Goal: Task Accomplishment & Management: Manage account settings

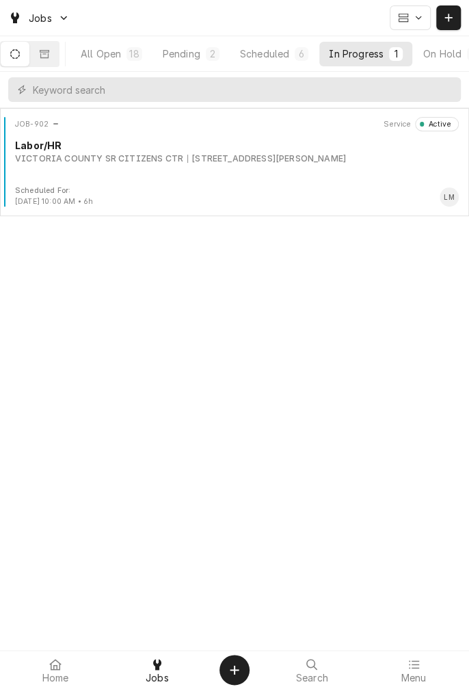
click at [198, 169] on div "JOB-902 Service Active Labor/[GEOGRAPHIC_DATA] SR CITIZENS CTR [STREET_ADDRESS]…" at bounding box center [234, 151] width 458 height 68
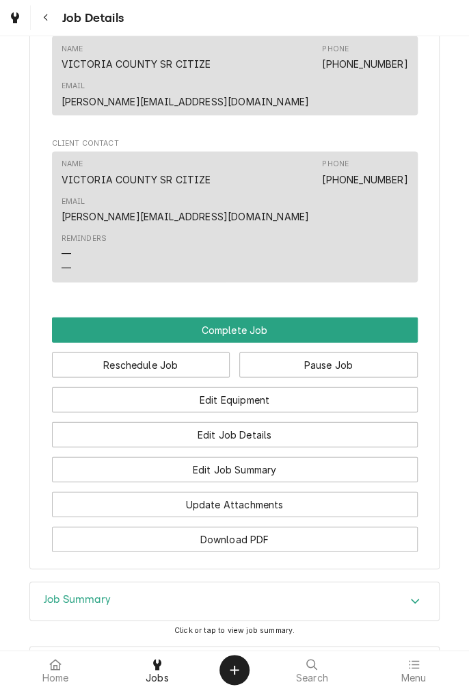
scroll to position [874, 0]
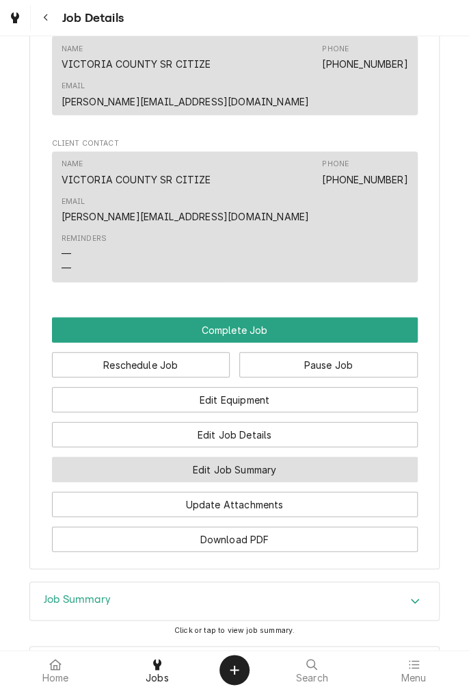
click at [310, 457] on button "Edit Job Summary" at bounding box center [235, 469] width 366 height 25
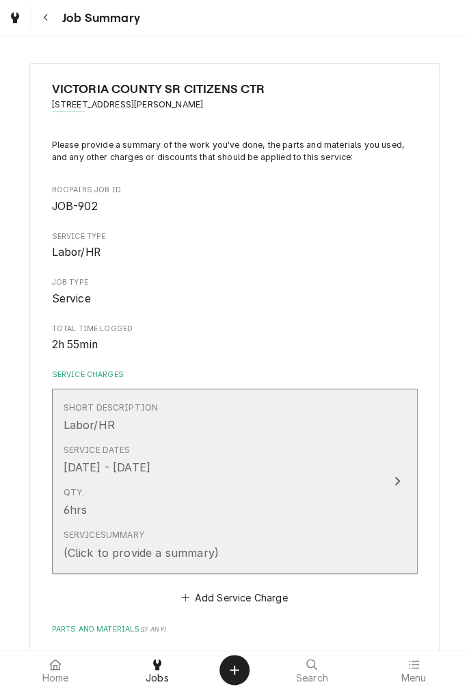
click at [346, 517] on div "Qty. 6hrs" at bounding box center [221, 502] width 314 height 42
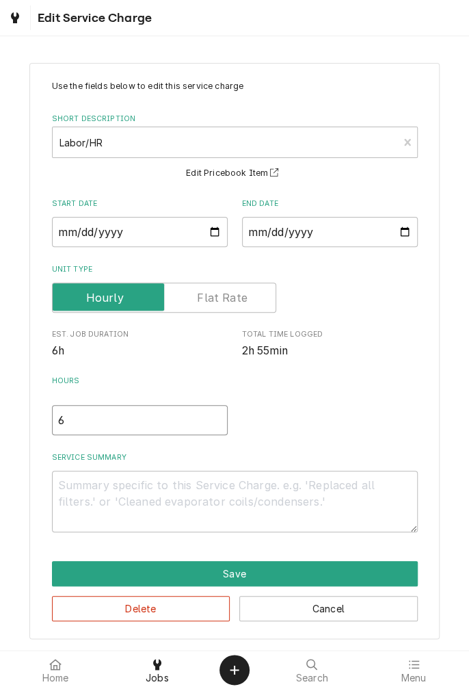
click at [88, 416] on input "6" at bounding box center [140, 420] width 176 height 30
type textarea "x"
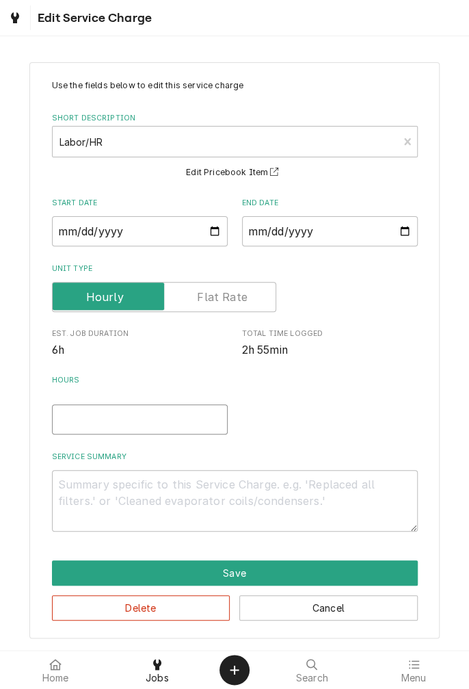
type input "4"
type textarea "x"
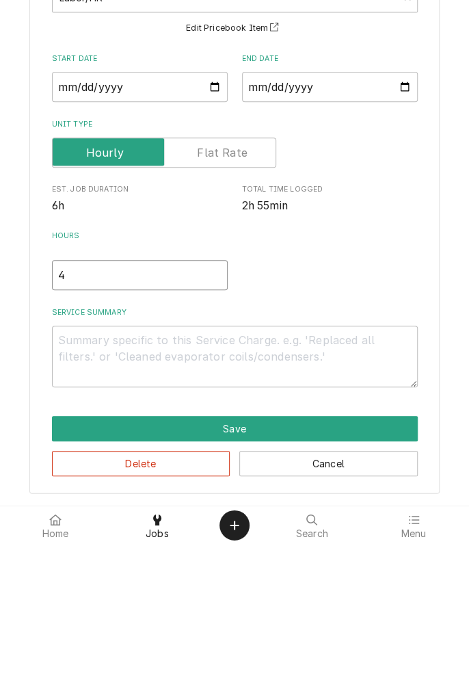
type input "4"
click at [149, 487] on textarea "Service Summary" at bounding box center [235, 501] width 366 height 62
type textarea "x"
type textarea "9"
type textarea "x"
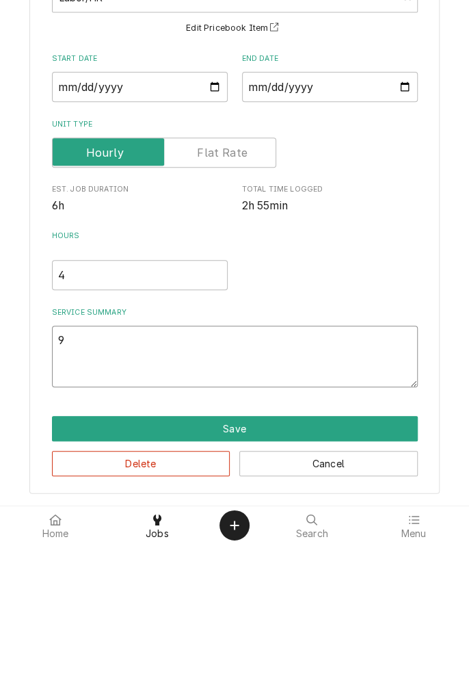
type textarea "9/"
type textarea "x"
type textarea "9/9"
type textarea "x"
type textarea "9/9/"
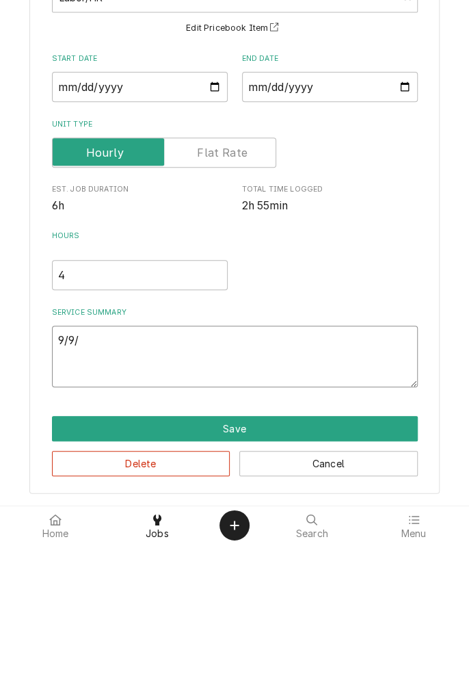
type textarea "x"
type textarea "9/9/2"
type textarea "x"
type textarea "9/9/25"
type textarea "x"
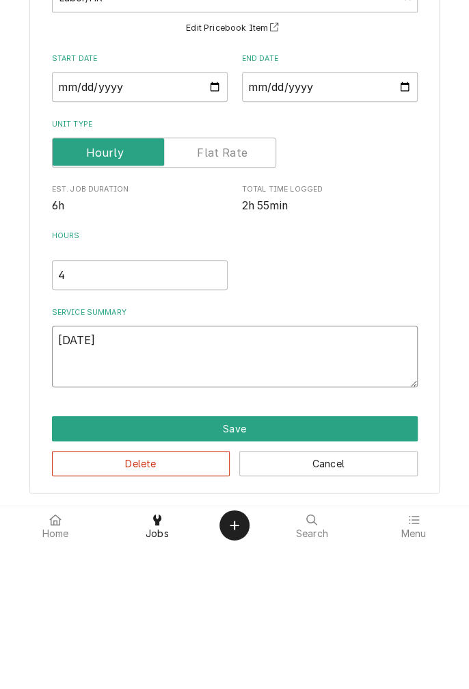
type textarea "9/9/25"
type textarea "x"
type textarea "9/9/25 r"
type textarea "x"
type textarea "9/9/25 re"
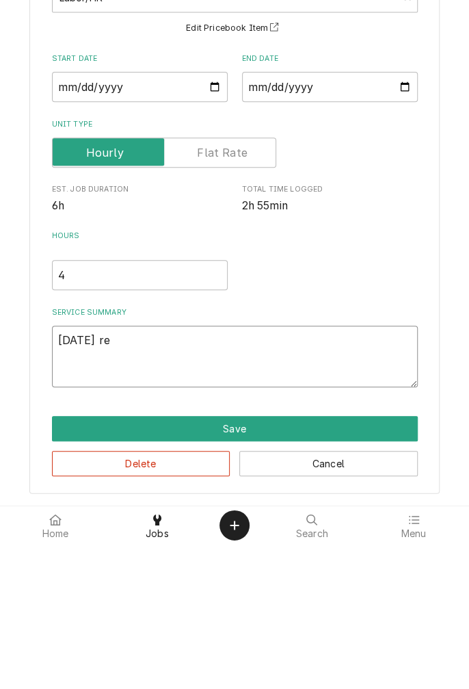
type textarea "x"
type textarea "9/9/25 rem"
type textarea "x"
type textarea "9/9/25 remo"
type textarea "x"
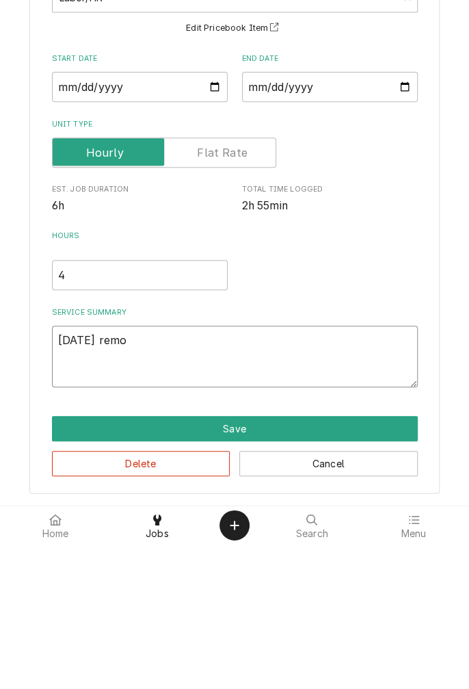
type textarea "9/9/25 remov"
type textarea "x"
type textarea "9/9/25 remove"
type textarea "x"
type textarea "9/9/25 removed"
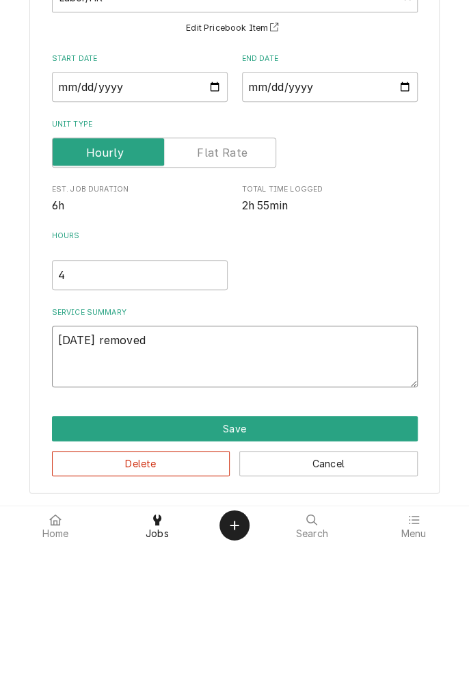
type textarea "x"
type textarea "9/9/25 removed"
type textarea "x"
type textarea "9/9/25 removed c"
type textarea "x"
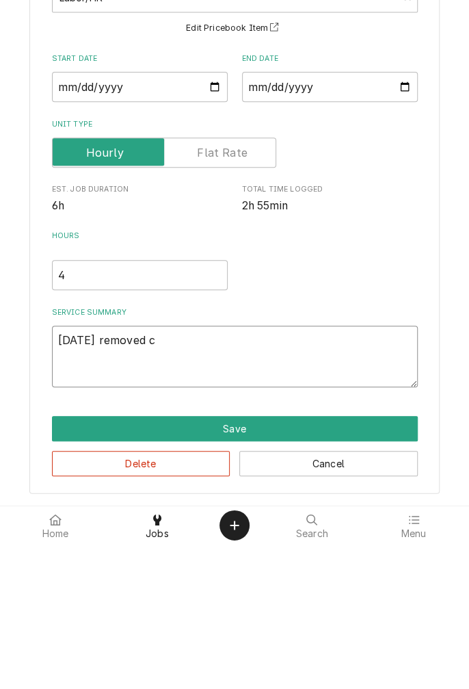
type textarea "9/9/25 removed co"
type textarea "x"
type textarea "9/9/25 removed com"
type textarea "x"
type textarea "9/9/25 removed comp"
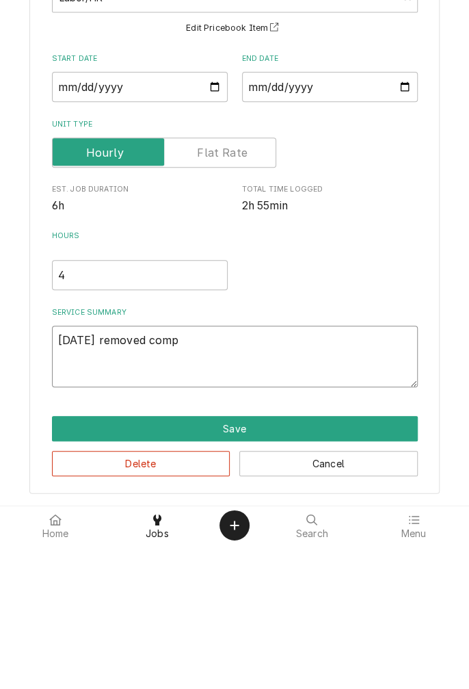
type textarea "x"
type textarea "9/9/25 removed compressor"
type textarea "x"
type textarea "9/9/25 removed compressor."
type textarea "x"
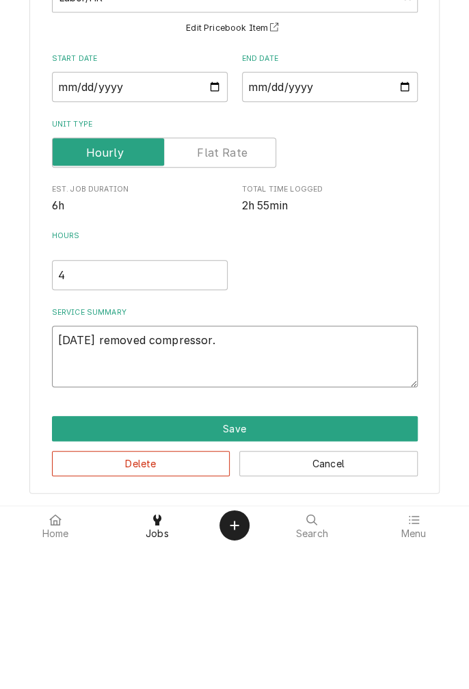
type textarea "9/9/25 removed compressor."
type textarea "x"
type textarea "9/9/25 removed compressor."
type textarea "x"
type textarea "9/9/25 removed compressor"
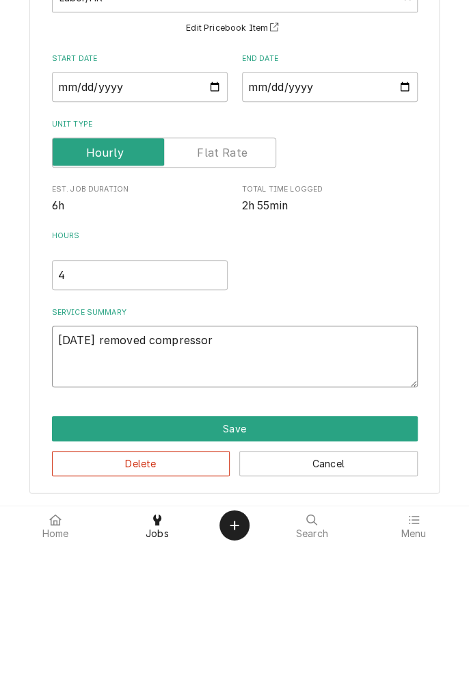
type textarea "x"
type textarea "9/9/25 removed compressor"
type textarea "x"
type textarea "9/9/25 removed compressor a"
type textarea "x"
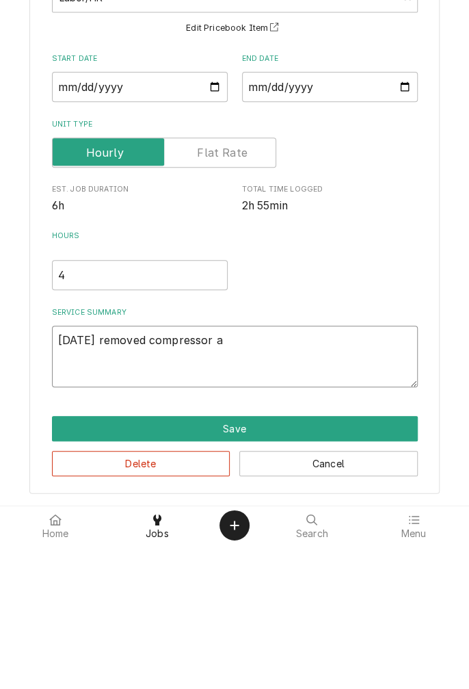
type textarea "9/9/25 removed compressor an"
type textarea "x"
type textarea "9/9/25 removed compressor and"
type textarea "x"
type textarea "9/9/25 removed compressor and"
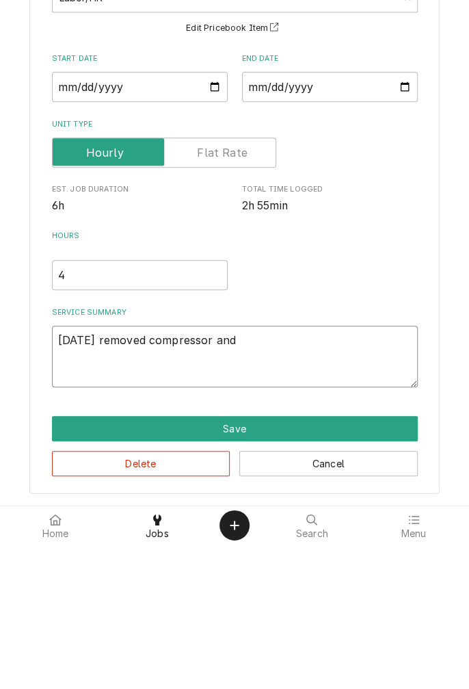
type textarea "x"
type textarea "9/9/25 removed compressor and d"
type textarea "x"
type textarea "9/9/25 removed compressor and dr"
type textarea "x"
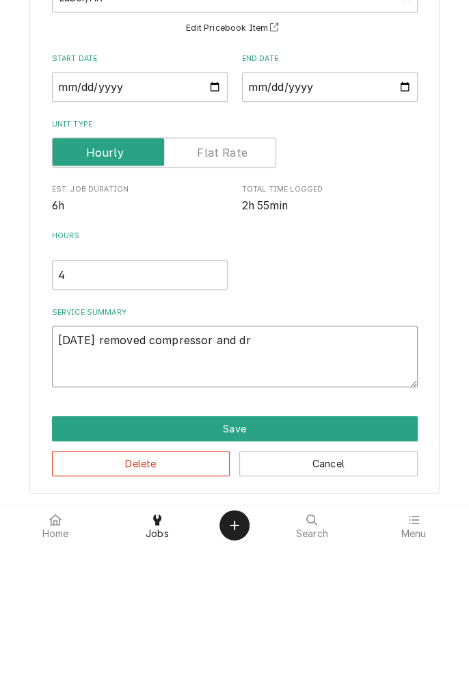
type textarea "9/9/25 removed compressor and dry"
type textarea "x"
type textarea "9/9/25 removed compressor and drye"
type textarea "x"
type textarea "9/9/25 removed compressor and dryer"
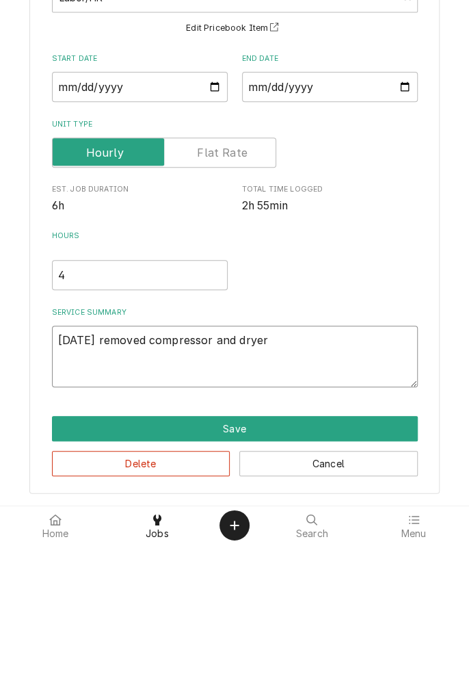
type textarea "x"
type textarea "9/9/25 removed compressor and dryer."
type textarea "x"
type textarea "9/9/25 removed compressor and dryer."
type textarea "x"
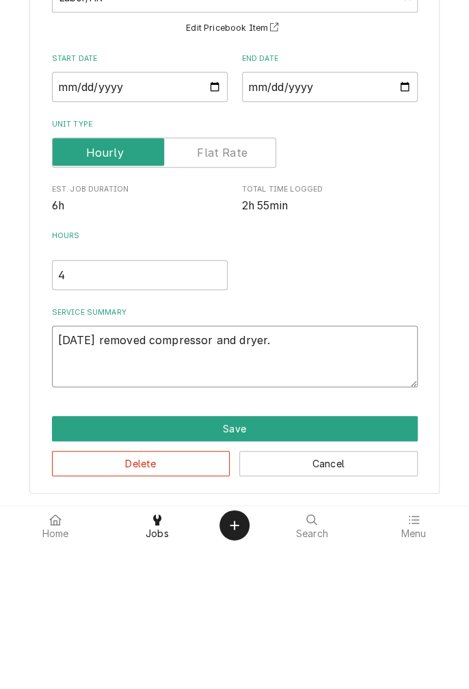
type textarea "9/9/25 removed compressor and dryer. I"
type textarea "x"
type textarea "9/9/25 removed compressor and dryer. In"
type textarea "x"
type textarea "9/9/25 removed compressor and dryer. Ins"
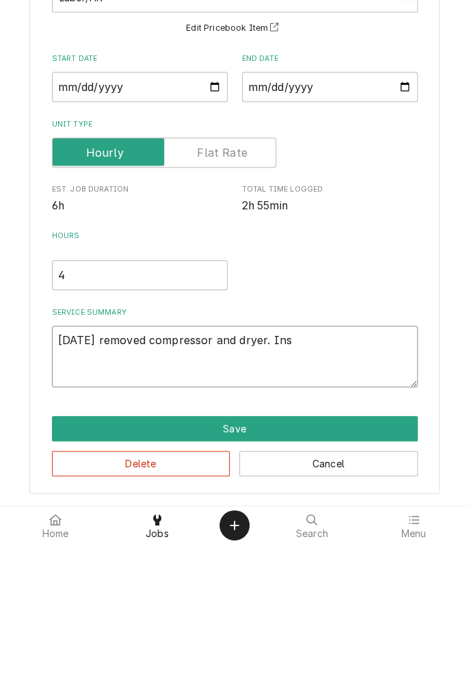
type textarea "x"
type textarea "9/9/25 removed compressor and dryer. Inst"
type textarea "x"
type textarea "9/9/25 removed compressor and dryer. Insta"
type textarea "x"
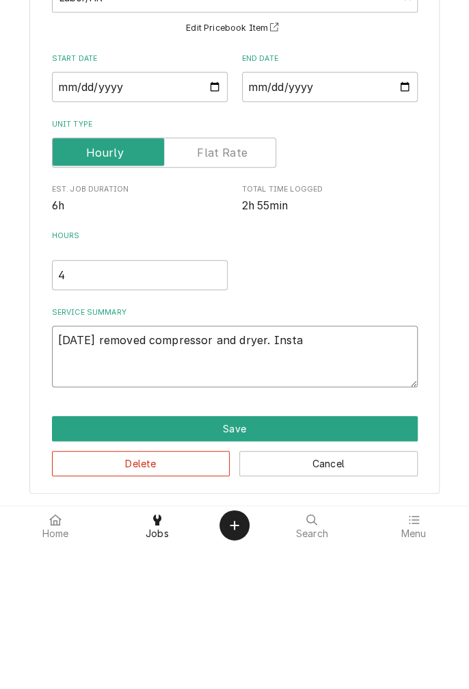
type textarea "9/9/25 removed compressor and dryer. Instal"
type textarea "x"
type textarea "9/9/25 removed compressor and dryer. Install"
type textarea "x"
type textarea "9/9/25 removed compressor and dryer. Installe"
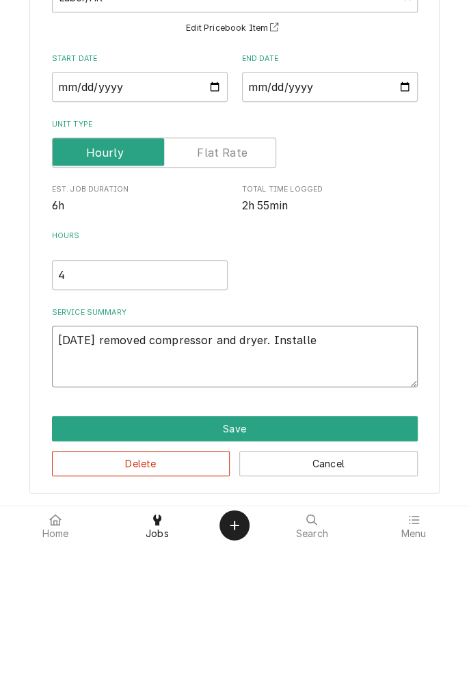
type textarea "x"
type textarea "9/9/25 removed compressor and dryer. Installed"
type textarea "x"
type textarea "9/9/25 removed compressor and dryer. Installed"
type textarea "x"
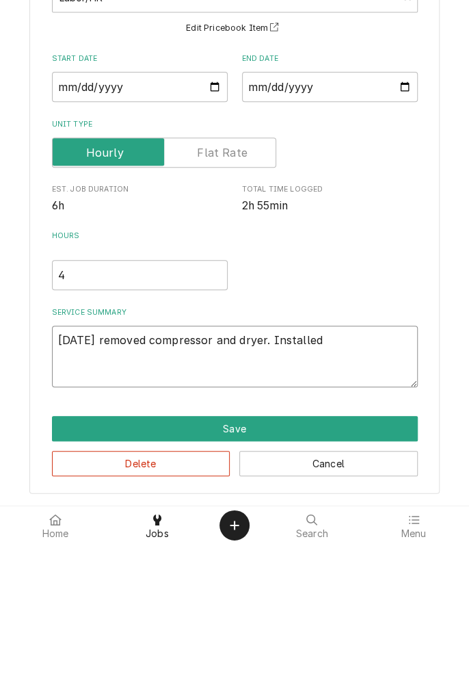
type textarea "9/9/25 removed compressor and dryer. Installed n"
type textarea "x"
type textarea "9/9/25 removed compressor and dryer. Installed ne"
type textarea "x"
type textarea "9/9/25 removed compressor and dryer. Installed new"
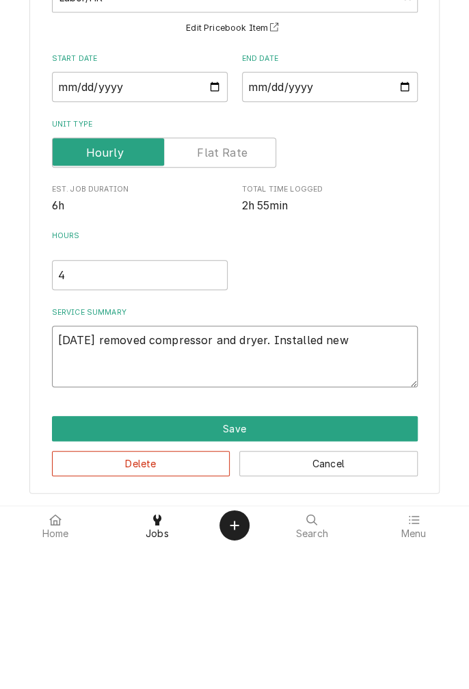
type textarea "x"
type textarea "9/9/25 removed compressor and dryer. Installed new"
type textarea "x"
type textarea "9/9/25 removed compressor and dryer. Installed new c"
type textarea "x"
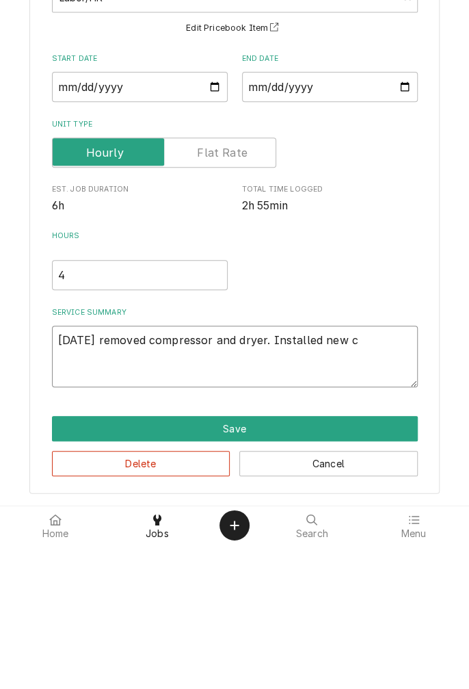
type textarea "9/9/25 removed compressor and dryer. Installed new co"
type textarea "x"
type textarea "9/9/25 removed compressor and dryer. Installed new com"
type textarea "x"
type textarea "9/9/25 removed compressor and dryer. Installed new comp"
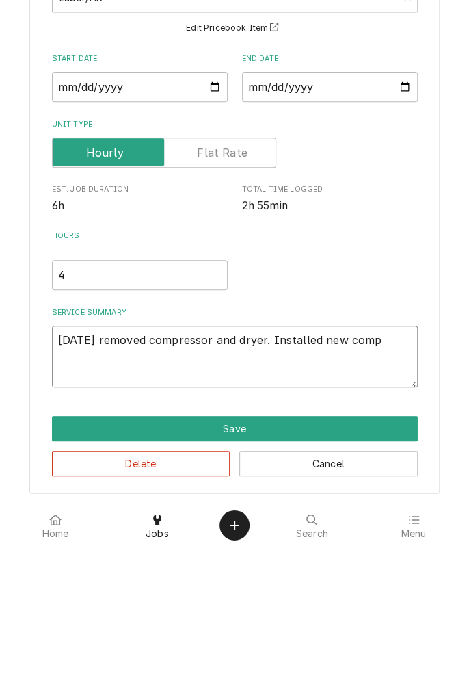
type textarea "x"
type textarea "9/9/25 removed compressor and dryer. Installed new compressor"
type textarea "x"
type textarea "9/9/25 removed compressor and dryer. Installed new compressor a"
type textarea "x"
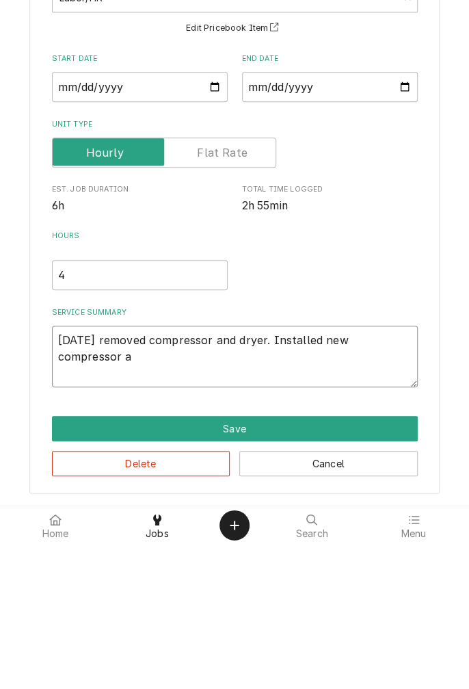
type textarea "9/9/25 removed compressor and dryer. Installed new compressor an"
type textarea "x"
type textarea "9/9/25 removed compressor and dryer. Installed new compressor and"
type textarea "x"
type textarea "9/9/25 removed compressor and dryer. Installed new compressor and"
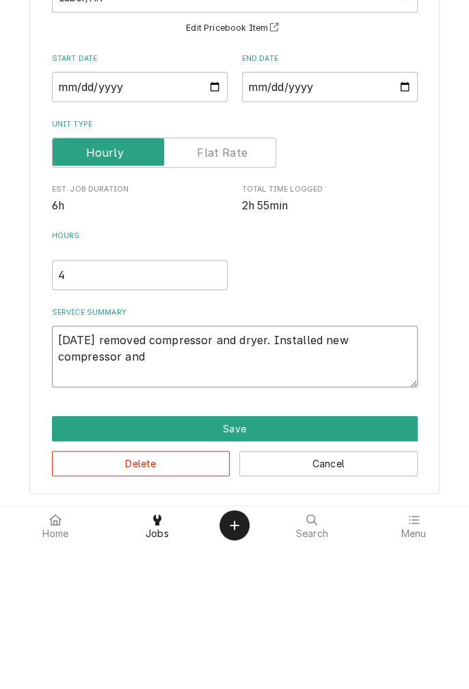
type textarea "x"
type textarea "9/9/25 removed compressor and dryer. Installed new compressor and d"
type textarea "x"
type textarea "9/9/25 removed compressor and dryer. Installed new compressor and dr"
type textarea "x"
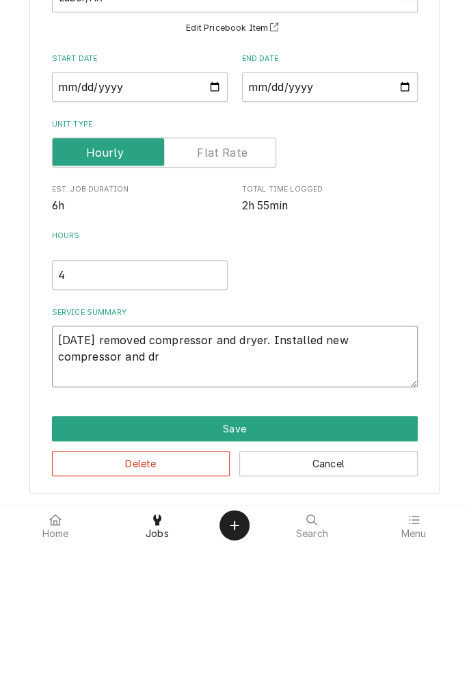
type textarea "9/9/25 removed compressor and dryer. Installed new compressor and dryer"
type textarea "x"
type textarea "9/9/25 removed compressor and dryer. Installed new compressor and dryer."
type textarea "x"
type textarea "9/9/25 removed compressor and dryer. Installed new compressor and dryer."
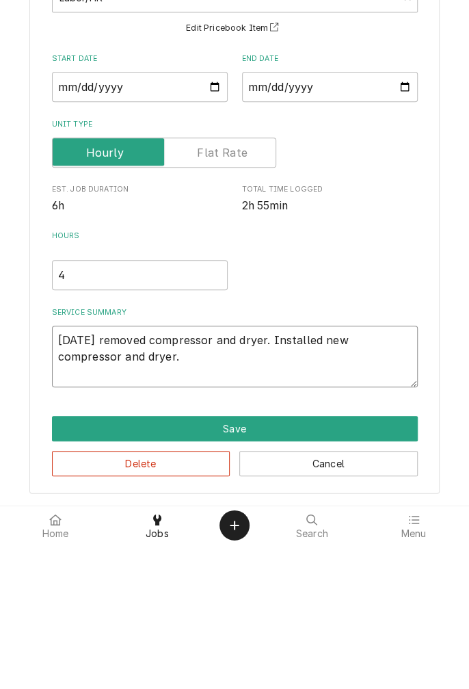
type textarea "x"
type textarea "9/9/25 removed compressor and dryer. Installed new compressor and dryer. C"
type textarea "x"
type textarea "9/9/25 removed compressor and dryer. Installed new compressor and dryer. Ch"
type textarea "x"
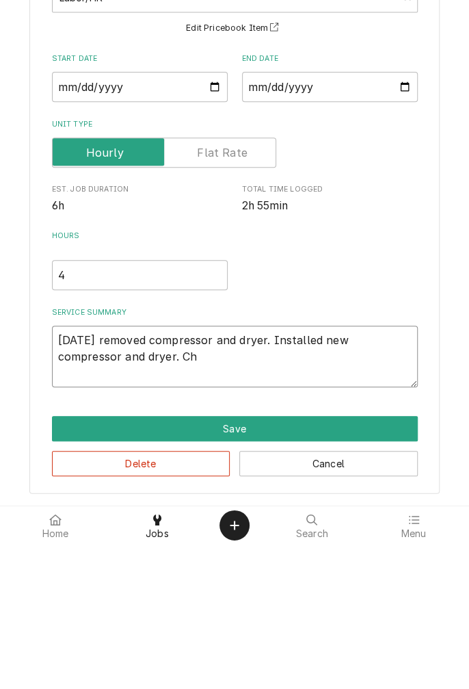
type textarea "9/9/25 removed compressor and dryer. Installed new compressor and dryer. Che"
type textarea "x"
type textarea "9/9/25 removed compressor and dryer. Installed new compressor and dryer. Cher"
type textarea "x"
type textarea "9/9/25 removed compressor and dryer. Installed new compressor and dryer. Che"
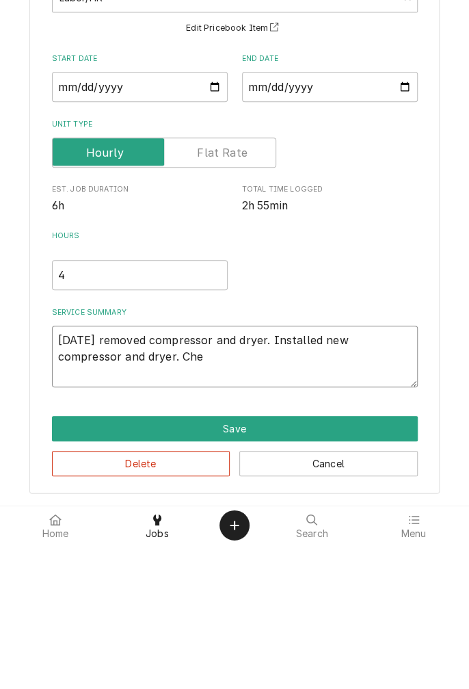
type textarea "x"
type textarea "9/9/25 removed compressor and dryer. Installed new compressor and dryer. Ch"
type textarea "x"
type textarea "9/9/25 removed compressor and dryer. Installed new compressor and dryer. C"
type textarea "x"
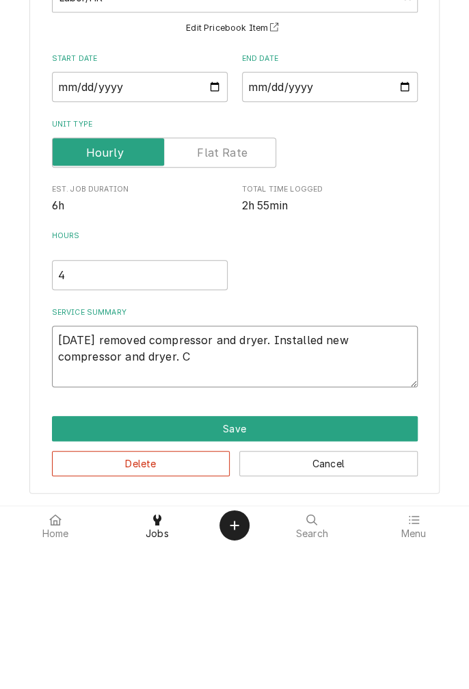
type textarea "9/9/25 removed compressor and dryer. Installed new compressor and dryer. Ch"
type textarea "x"
type textarea "9/9/25 removed compressor and dryer. Installed new compressor and dryer. Che"
type textarea "x"
type textarea "9/9/25 removed compressor and dryer. Installed new compressor and dryer. Chec"
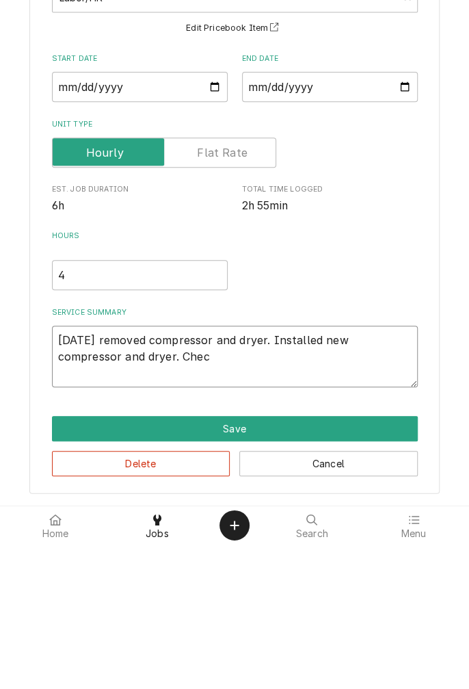
type textarea "x"
type textarea "9/9/25 removed compressor and dryer. Installed new compressor and dryer. Check"
type textarea "x"
type textarea "9/9/25 removed compressor and dryer. Installed new compressor and dryer. Checke"
type textarea "x"
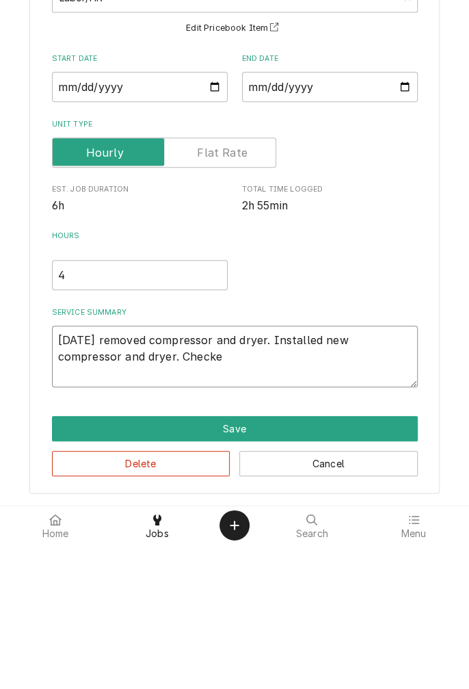
type textarea "9/9/25 removed compressor and dryer. Installed new compressor and dryer. Checked"
type textarea "x"
type textarea "9/9/25 removed compressor and dryer. Installed new compressor and dryer. Checked"
type textarea "x"
type textarea "9/9/25 removed compressor and dryer. Installed new compressor and dryer. Checke…"
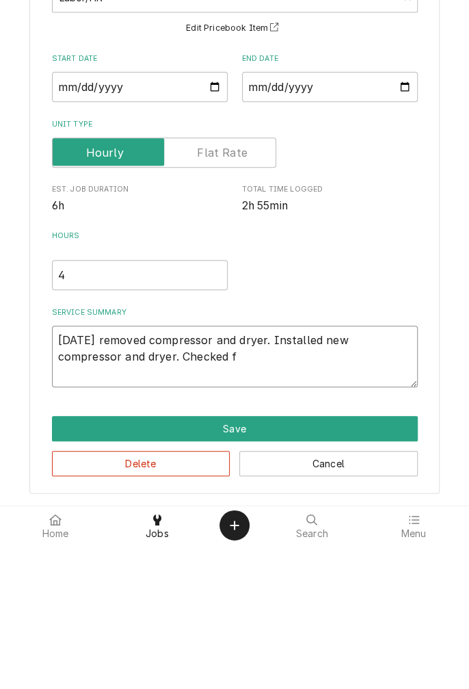
type textarea "x"
type textarea "9/9/25 removed compressor and dryer. Installed new compressor and dryer. Checke…"
type textarea "x"
type textarea "9/9/25 removed compressor and dryer. Installed new compressor and dryer. Checke…"
type textarea "x"
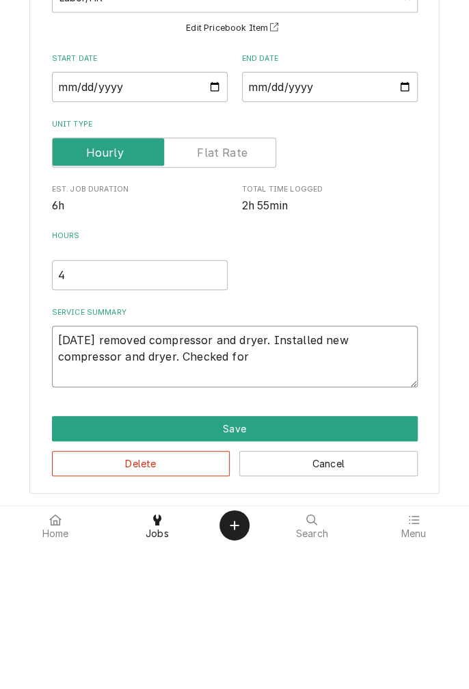
type textarea "9/9/25 removed compressor and dryer. Installed new compressor and dryer. Checke…"
type textarea "x"
type textarea "9/9/25 removed compressor and dryer. Installed new compressor and dryer. Checke…"
type textarea "x"
type textarea "9/9/25 removed compressor and dryer. Installed new compressor and dryer. Checke…"
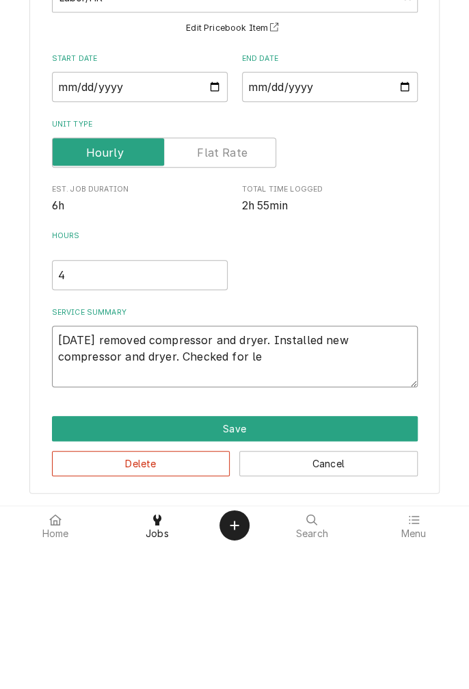
type textarea "x"
type textarea "9/9/25 removed compressor and dryer. Installed new compressor and dryer. Checke…"
type textarea "x"
type textarea "9/9/25 removed compressor and dryer. Installed new compressor and dryer. Checke…"
type textarea "x"
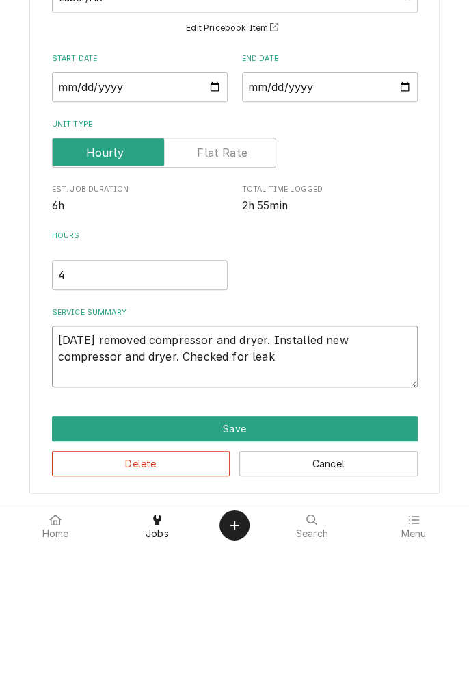
type textarea "9/9/25 removed compressor and dryer. Installed new compressor and dryer. Checke…"
type textarea "x"
type textarea "9/9/25 removed compressor and dryer. Installed new compressor and dryer. Checke…"
type textarea "x"
type textarea "9/9/25 removed compressor and dryer. Installed new compressor and dryer. Checke…"
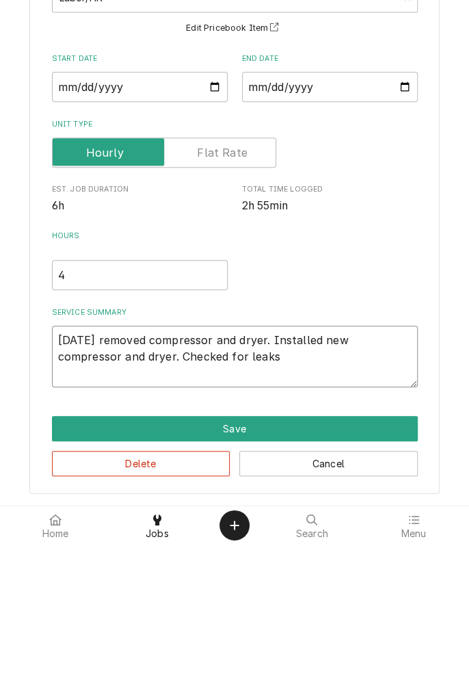
type textarea "x"
type textarea "9/9/25 removed compressor and dryer. Installed new compressor and dryer. Checke…"
type textarea "x"
type textarea "9/9/25 removed compressor and dryer. Installed new compressor and dryer. Checke…"
type textarea "x"
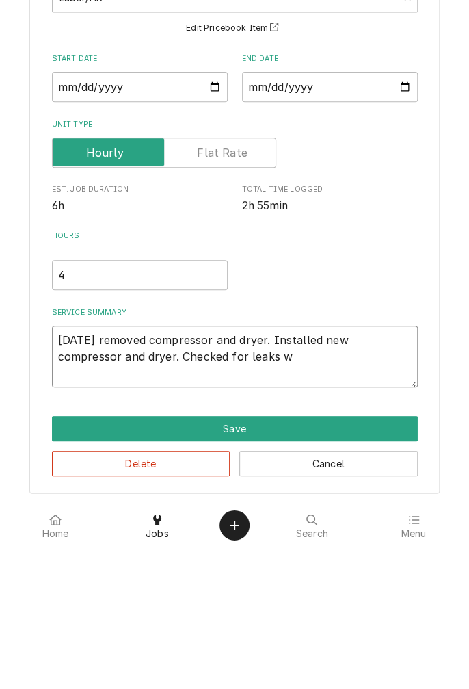
type textarea "9/9/25 removed compressor and dryer. Installed new compressor and dryer. Checke…"
type textarea "x"
type textarea "9/9/25 removed compressor and dryer. Installed new compressor and dryer. Checke…"
type textarea "x"
type textarea "9/9/25 removed compressor and dryer. Installed new compressor and dryer. Checke…"
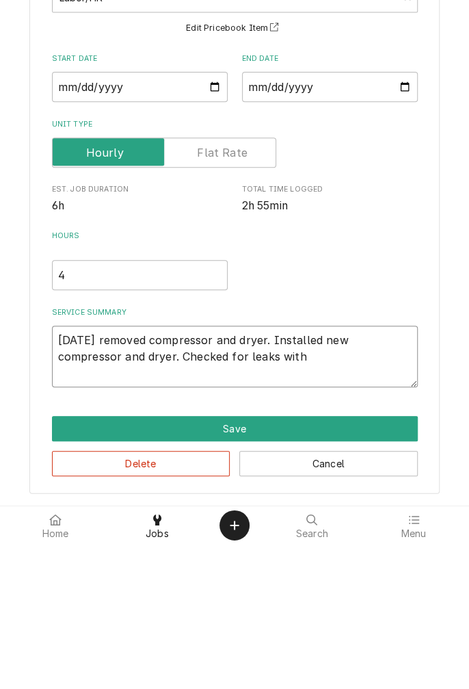
type textarea "x"
type textarea "9/9/25 removed compressor and dryer. Installed new compressor and dryer. Checke…"
type textarea "x"
type textarea "9/9/25 removed compressor and dryer. Installed new compressor and dryer. Checke…"
type textarea "x"
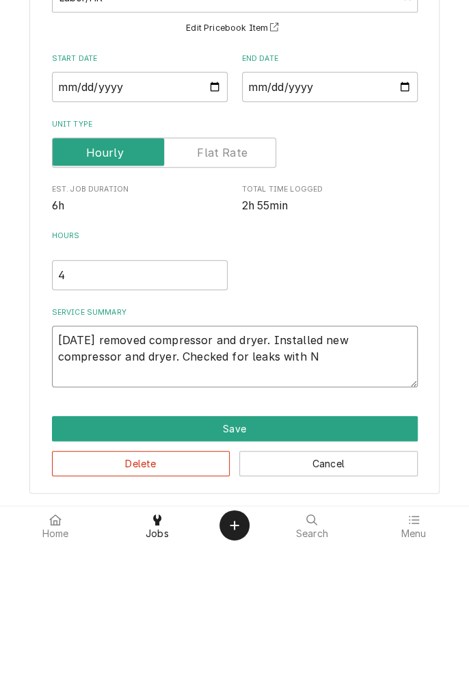
type textarea "9/9/25 removed compressor and dryer. Installed new compressor and dryer. Checke…"
click at [293, 505] on textarea "9/9/25 removed compressor and dryer. Installed new compressor and dryer. Checke…" at bounding box center [235, 501] width 366 height 62
click at [408, 512] on textarea "9/9/25 removed compressor and dryer. Installed new compressor and dryer. Checke…" at bounding box center [235, 501] width 366 height 62
click at [407, 505] on textarea "9/9/25 removed compressor and dryer. Installed new compressor and dryer. Checke…" at bounding box center [235, 501] width 366 height 62
click at [398, 510] on textarea "9/9/25 removed compressor and dryer. Installed new compressor and dryer. Checke…" at bounding box center [235, 501] width 366 height 62
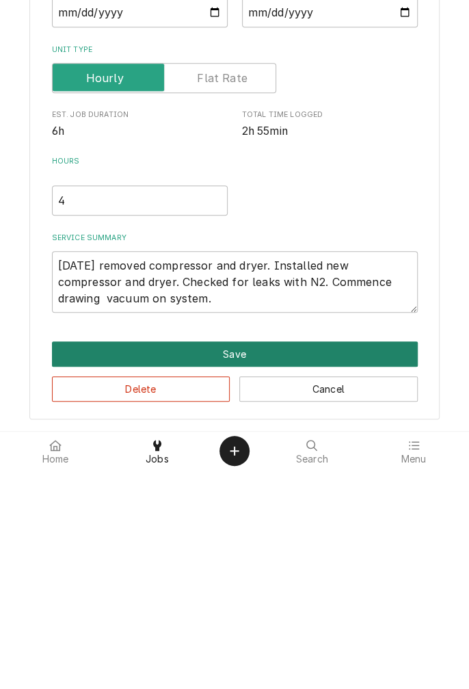
click at [246, 577] on button "Save" at bounding box center [235, 572] width 366 height 25
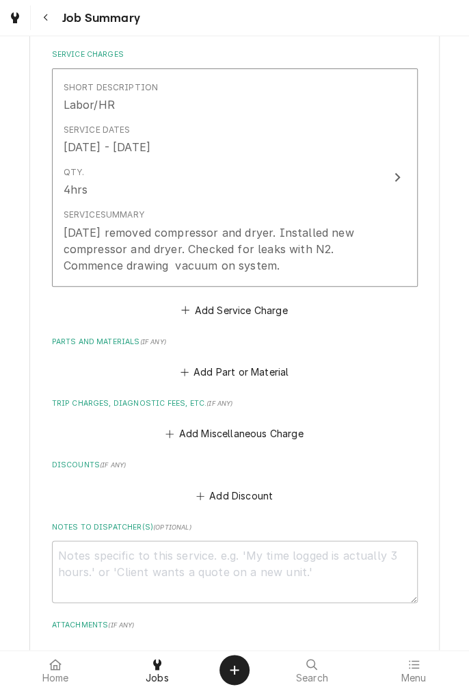
scroll to position [321, 0]
click at [265, 429] on button "Add Miscellaneous Charge" at bounding box center [235, 433] width 142 height 19
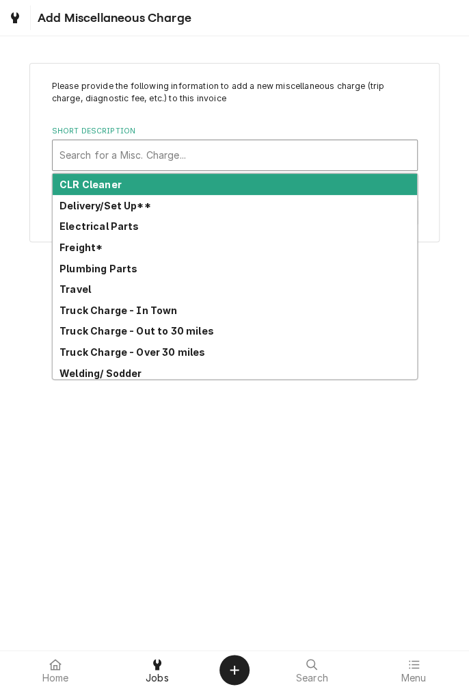
click at [160, 312] on strong "Truck Charge - In Town" at bounding box center [119, 310] width 118 height 12
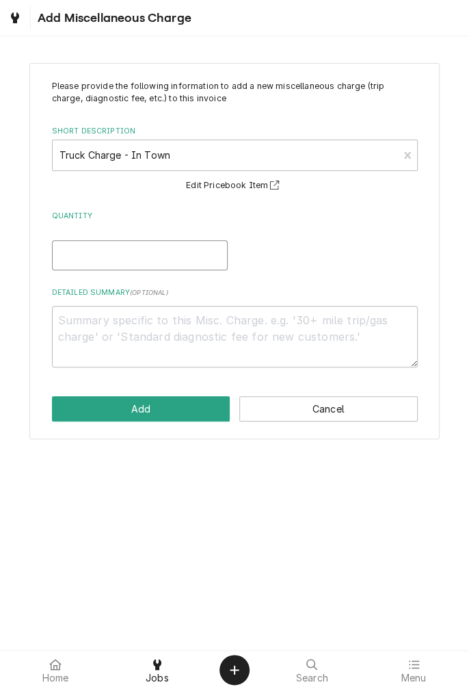
click at [143, 253] on input "Quantity" at bounding box center [140, 255] width 176 height 30
click at [219, 326] on textarea "Detailed Summary ( optional )" at bounding box center [235, 337] width 366 height 62
click at [164, 420] on button "Add" at bounding box center [141, 408] width 179 height 25
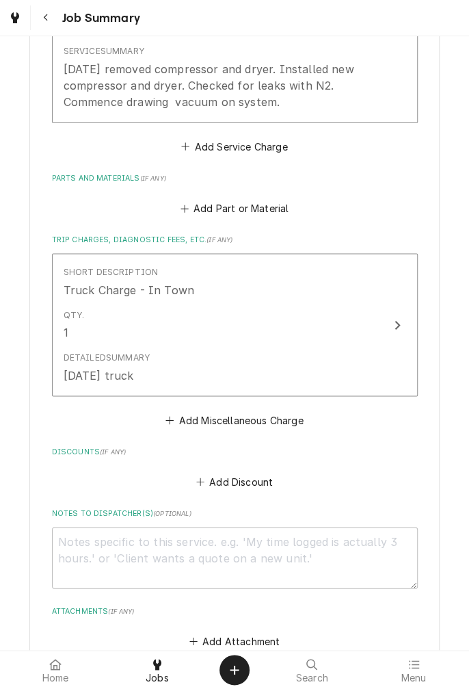
scroll to position [631, 0]
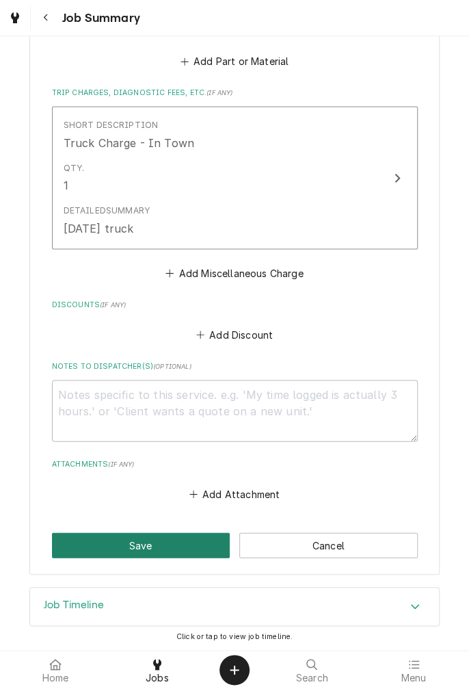
click at [165, 551] on button "Save" at bounding box center [141, 544] width 179 height 25
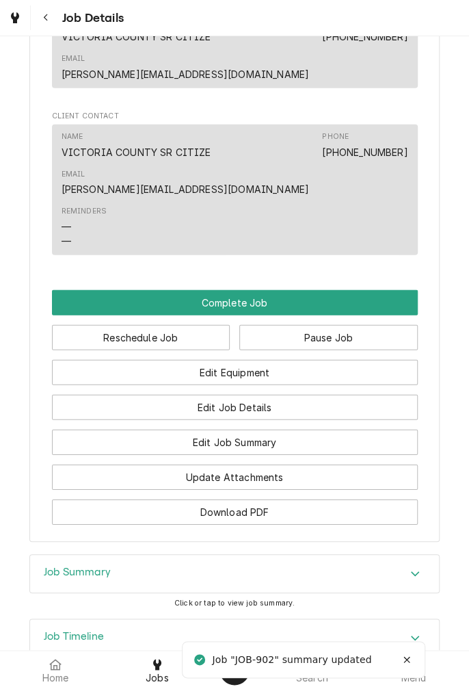
scroll to position [1040, 0]
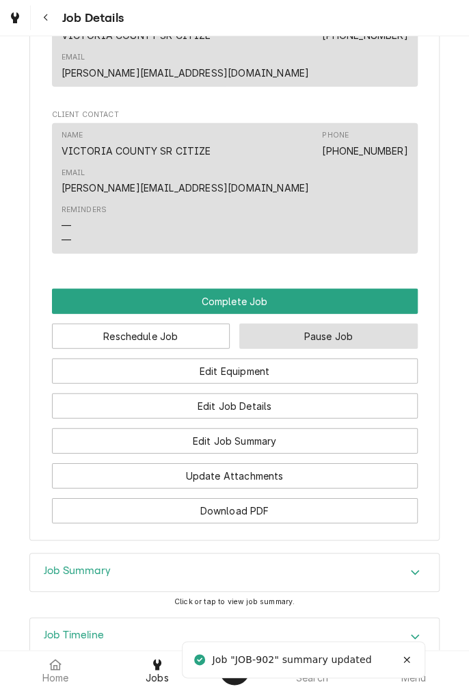
click at [333, 324] on button "Pause Job" at bounding box center [328, 336] width 179 height 25
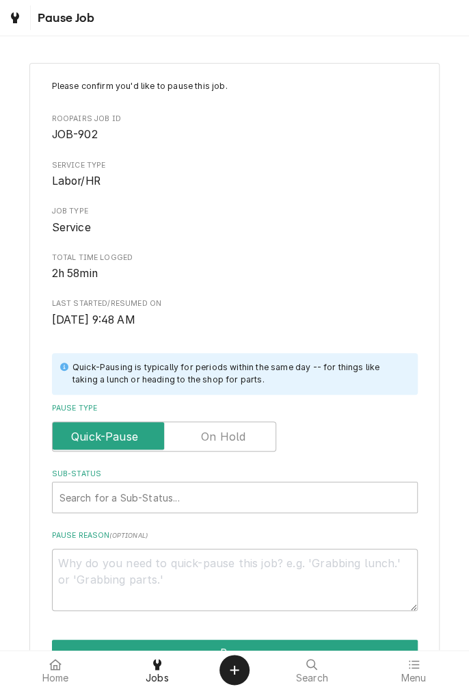
click at [132, 437] on label "Pause Type" at bounding box center [164, 436] width 224 height 30
click at [132, 437] on input "Pause Type" at bounding box center [164, 436] width 212 height 30
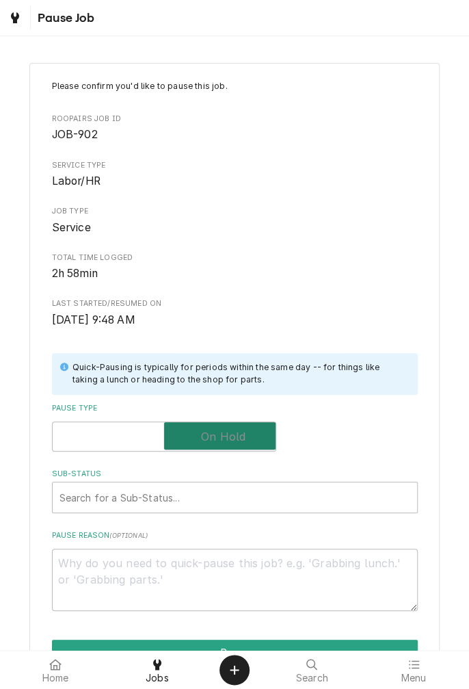
checkbox input "true"
type textarea "x"
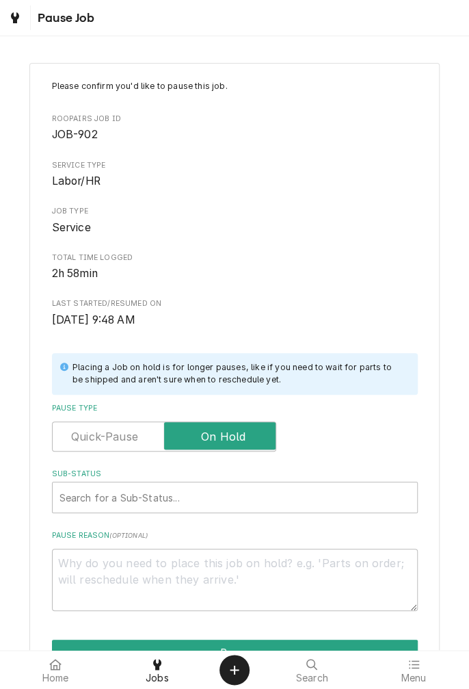
click at [116, 435] on label "Pause Type" at bounding box center [164, 436] width 224 height 30
click at [116, 435] on input "Pause Type" at bounding box center [164, 436] width 212 height 30
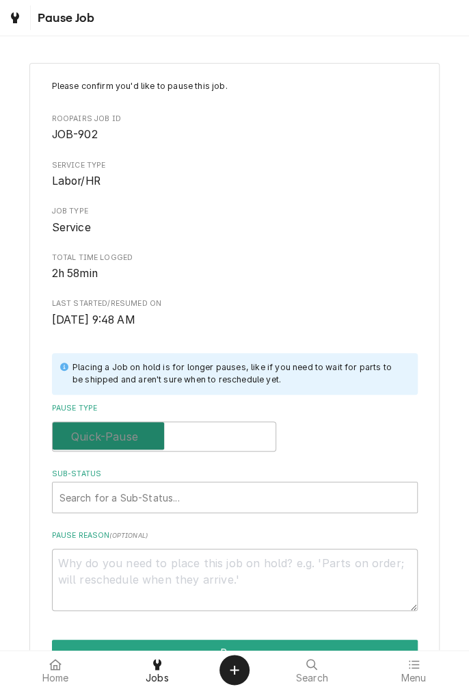
checkbox input "false"
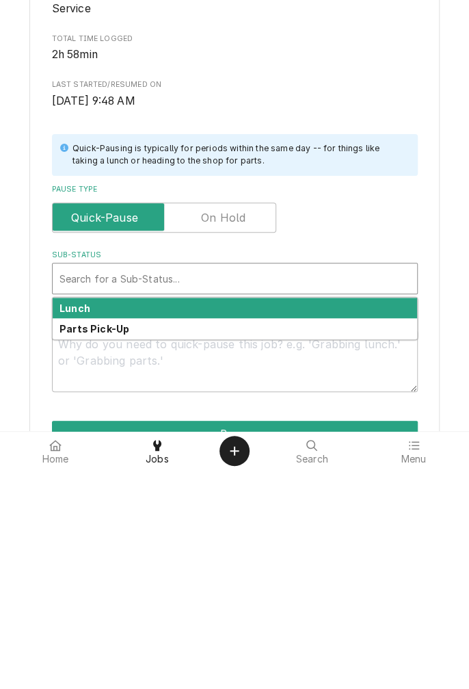
click at [155, 526] on div "Lunch" at bounding box center [235, 527] width 365 height 21
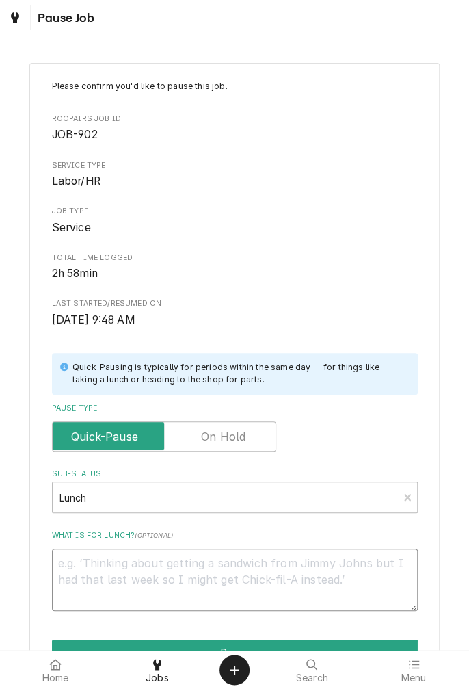
click at [195, 582] on textarea "What is for lunch? ( optional )" at bounding box center [235, 580] width 366 height 62
type textarea "x"
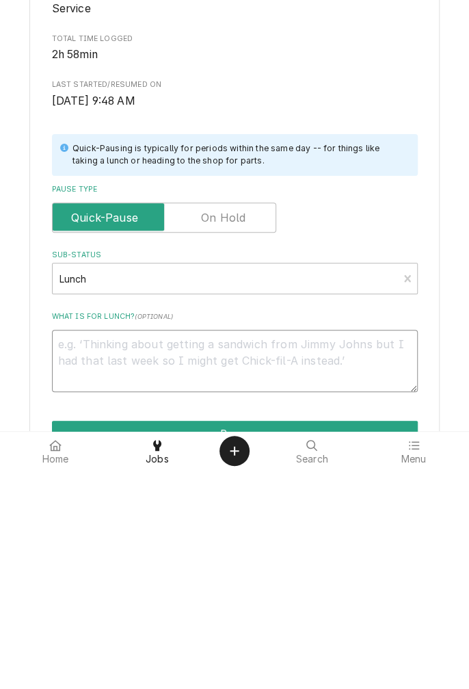
type textarea "W"
type textarea "x"
type textarea "Wi"
type textarea "x"
type textarea "Wil"
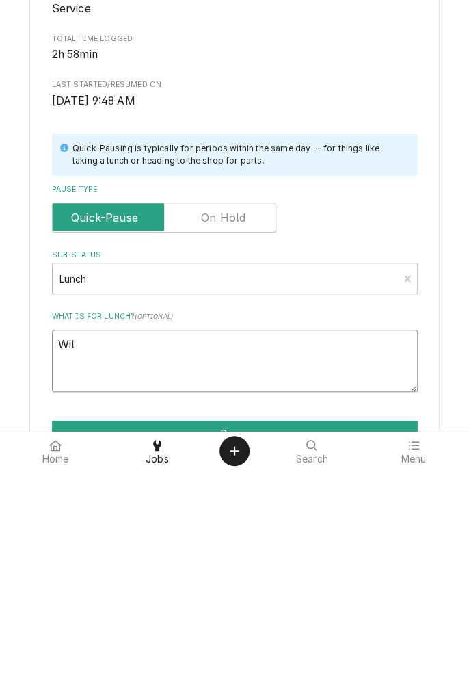
type textarea "x"
type textarea "Will"
type textarea "x"
type textarea "Will"
type textarea "x"
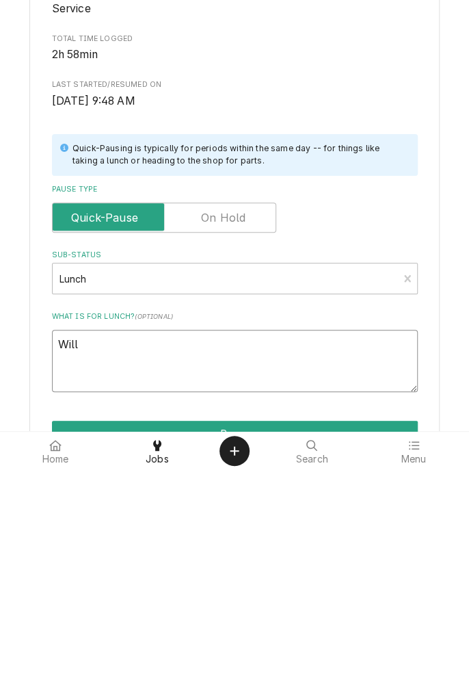
type textarea "Will c"
type textarea "x"
type textarea "Will ch"
type textarea "x"
type textarea "Will che"
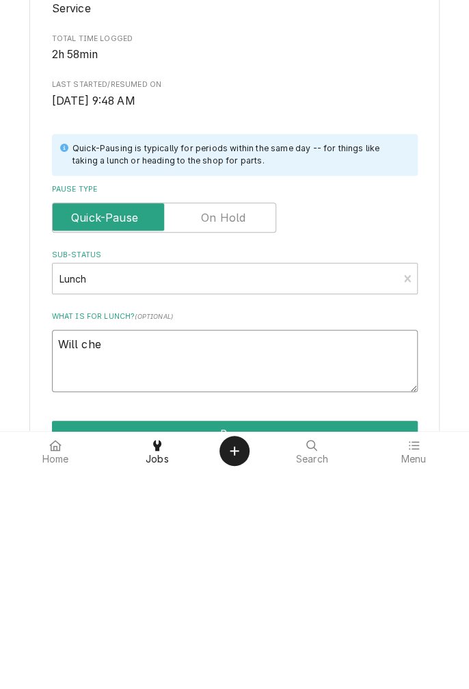
type textarea "x"
type textarea "Will chec"
type textarea "x"
type textarea "Will check"
type textarea "x"
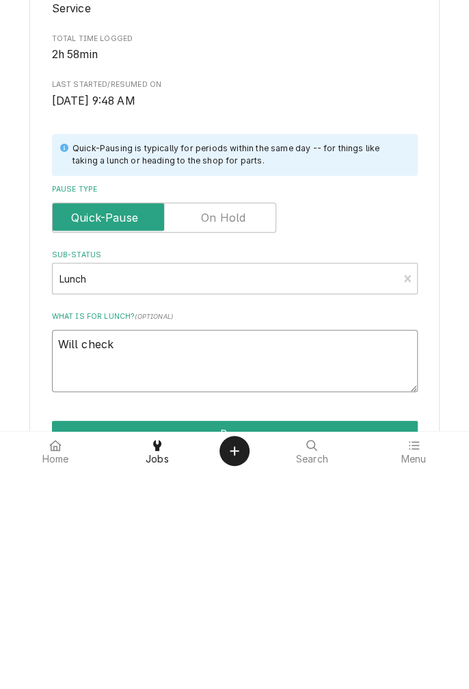
type textarea "Will check"
type textarea "x"
type textarea "Will check"
type textarea "x"
type textarea "Will chec"
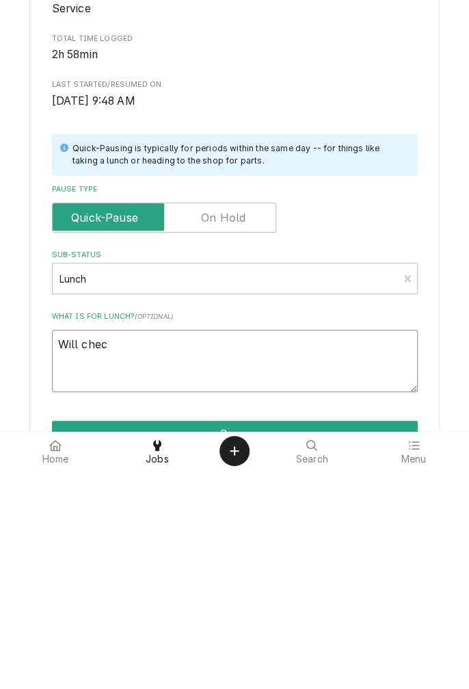
type textarea "x"
type textarea "Will che"
type textarea "x"
type textarea "Will ch"
type textarea "x"
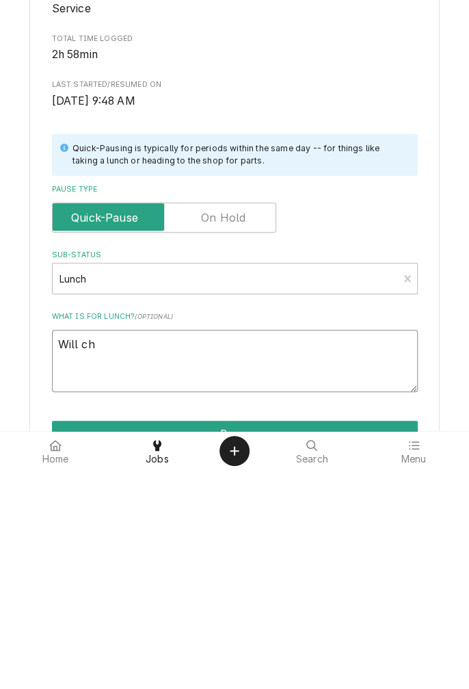
type textarea "Will c"
type textarea "x"
type textarea "Will"
type textarea "x"
type textarea "Will s"
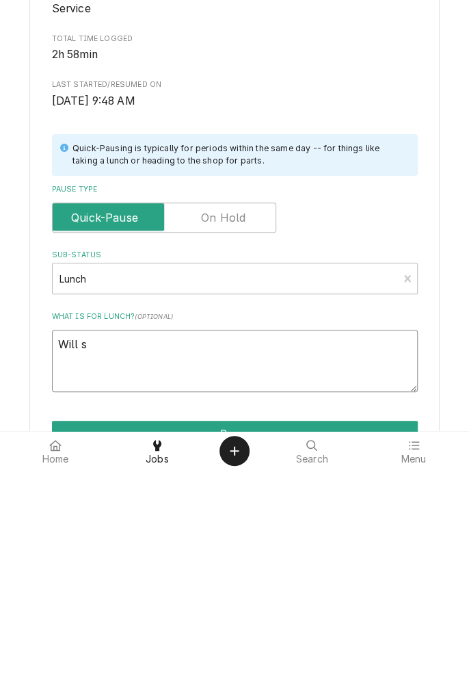
type textarea "x"
type textarea "Will se"
type textarea "x"
type textarea "Will sec"
type textarea "x"
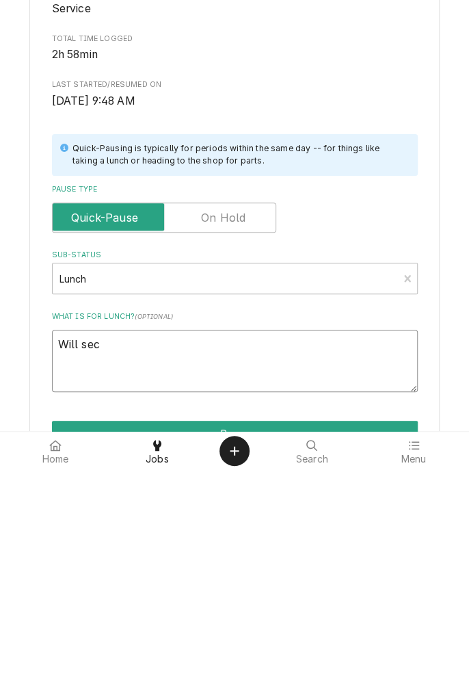
type textarea "Will secu"
type textarea "x"
type textarea "Will secur"
type textarea "x"
type textarea "Will secure"
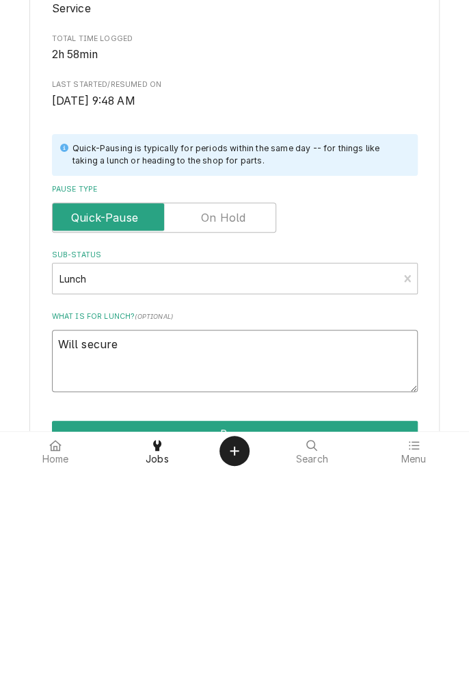
type textarea "x"
type textarea "Will secure"
type textarea "x"
type textarea "Will secure v"
type textarea "x"
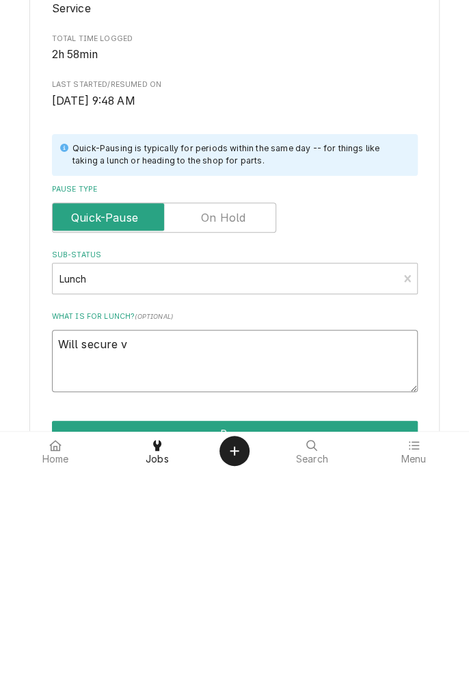
type textarea "Will secure va"
type textarea "x"
type textarea "Will secure vac"
type textarea "x"
type textarea "Will secure vacu"
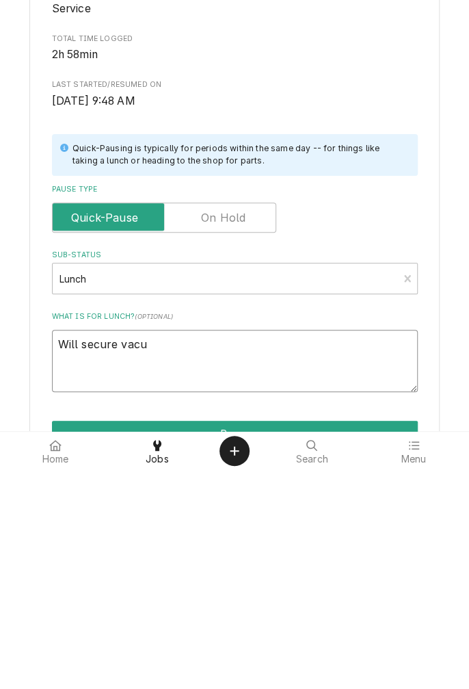
type textarea "x"
type textarea "Will secure vacuu"
type textarea "x"
type textarea "Will secure vacu"
type textarea "x"
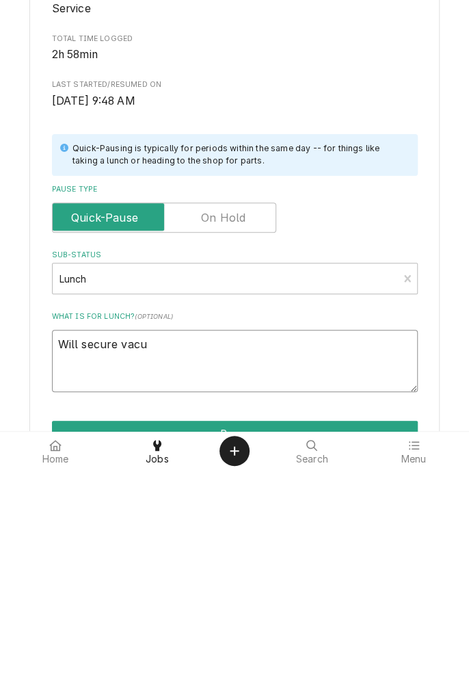
type textarea "Will secure vac"
type textarea "x"
type textarea "Will secure va"
type textarea "x"
type textarea "Will secure v"
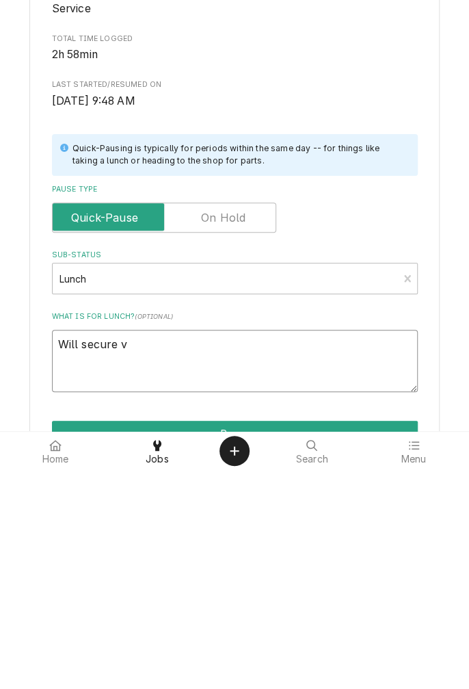
type textarea "x"
type textarea "Will secure"
type textarea "x"
type textarea "Will secure"
type textarea "x"
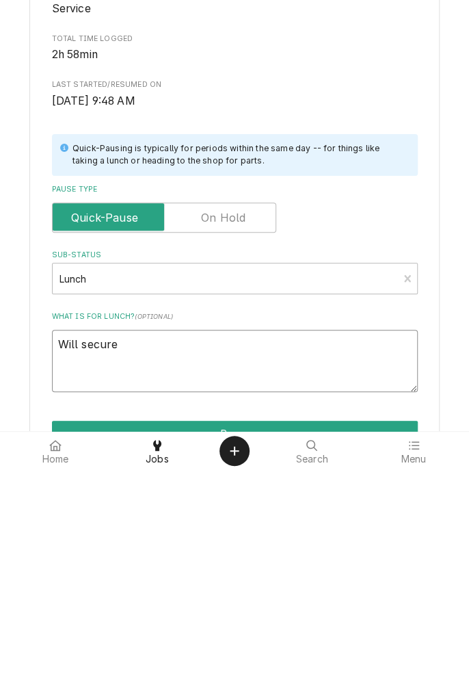
type textarea "Will secur"
type textarea "x"
type textarea "Will secu"
type textarea "x"
type textarea "Will sec"
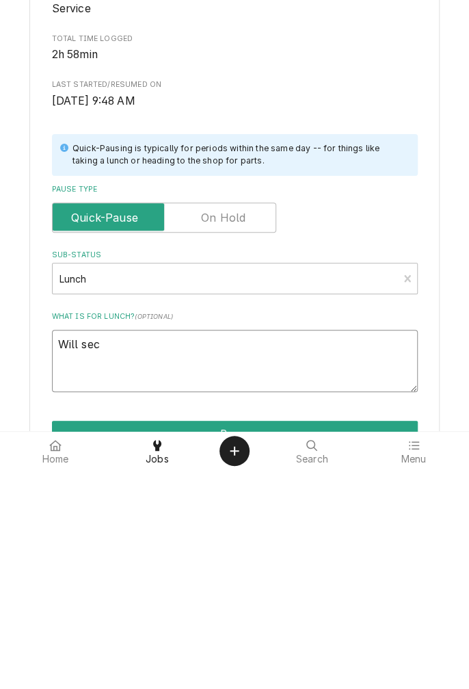
type textarea "x"
type textarea "Will se"
type textarea "x"
type textarea "Will s"
type textarea "x"
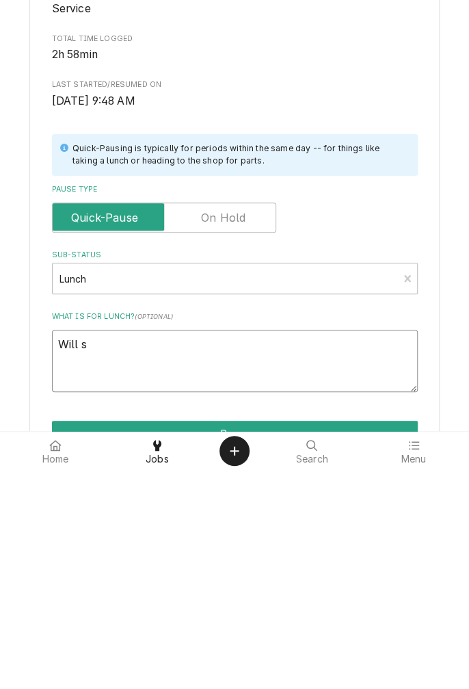
type textarea "Will"
type textarea "x"
type textarea "Will"
type textarea "x"
type textarea "Wil"
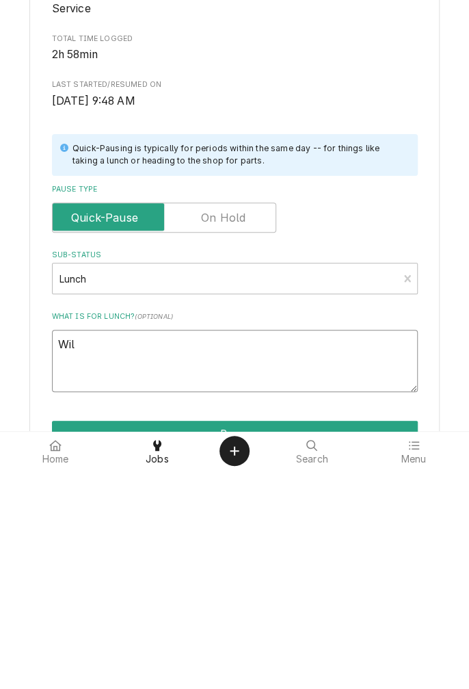
type textarea "x"
type textarea "Wi"
type textarea "x"
type textarea "W"
type textarea "x"
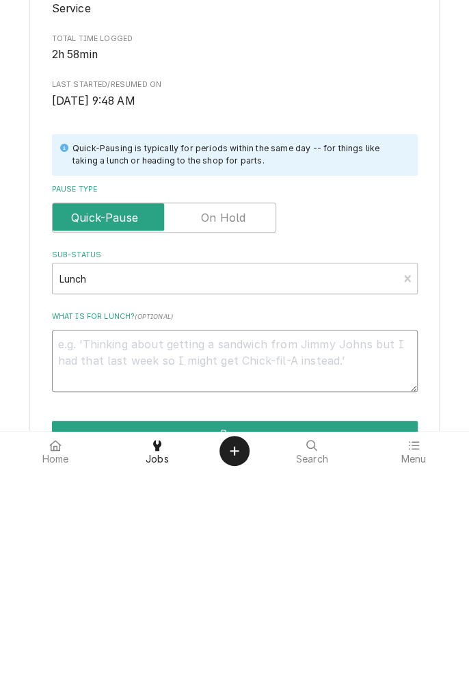
type textarea "x"
type textarea "I"
type textarea "x"
type textarea "Ir"
type textarea "x"
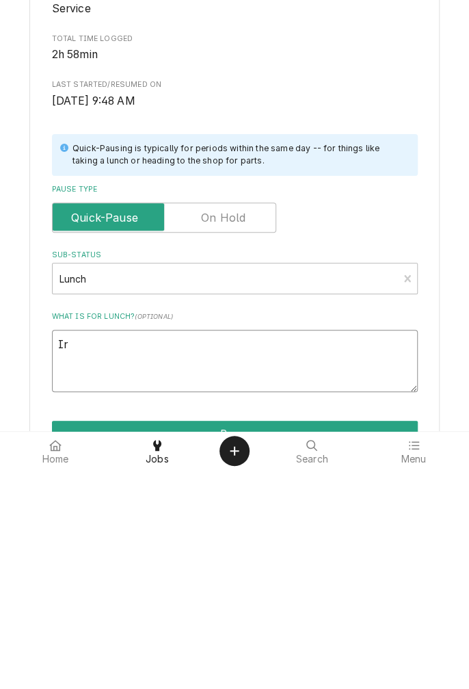
type textarea "I"
type textarea "x"
type textarea "A"
type textarea "x"
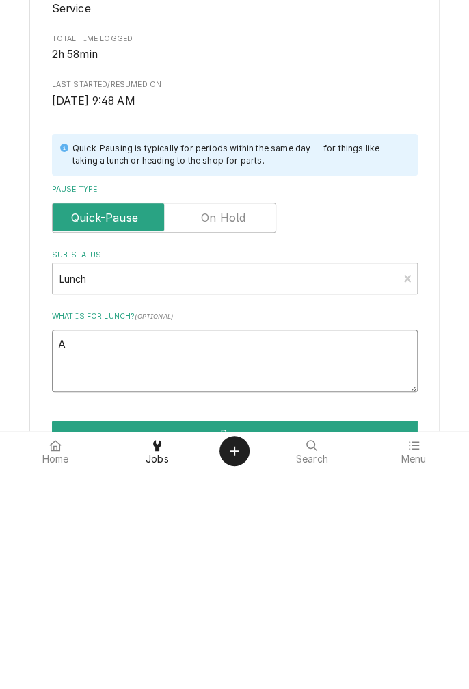
type textarea "Ai"
type textarea "x"
type textarea "Air"
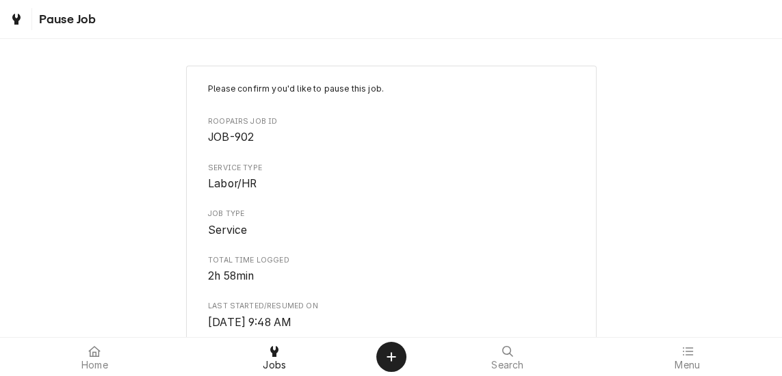
type textarea "x"
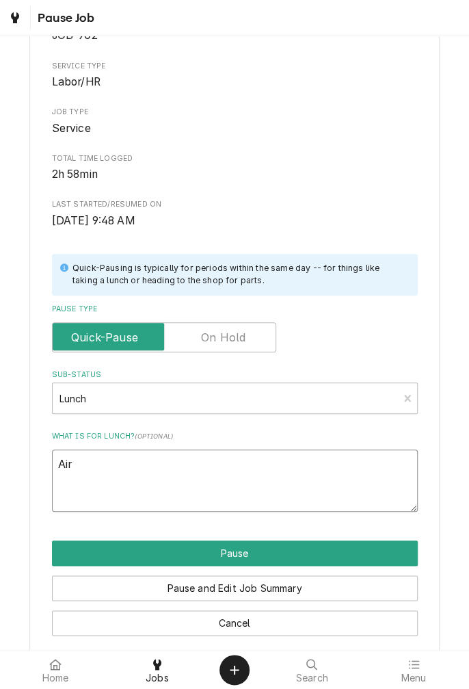
scroll to position [114, 0]
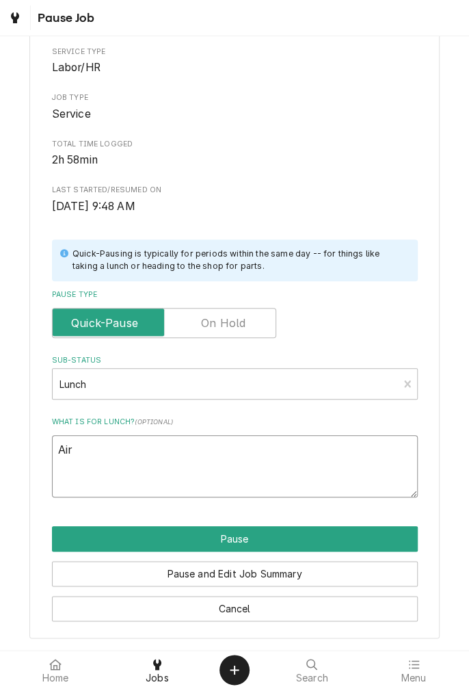
type textarea "Air"
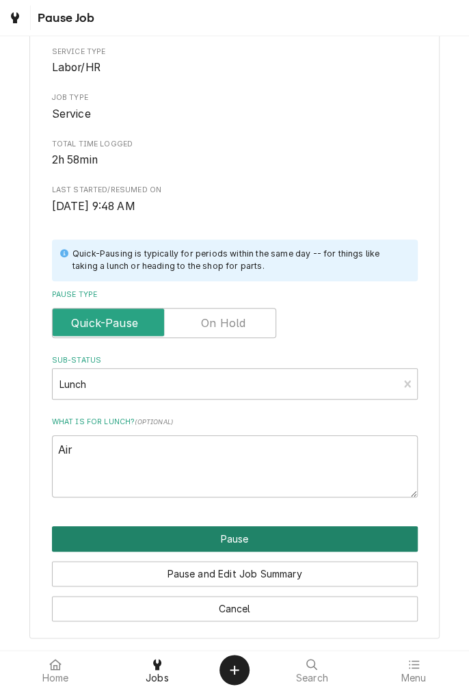
click at [318, 541] on button "Pause" at bounding box center [235, 538] width 366 height 25
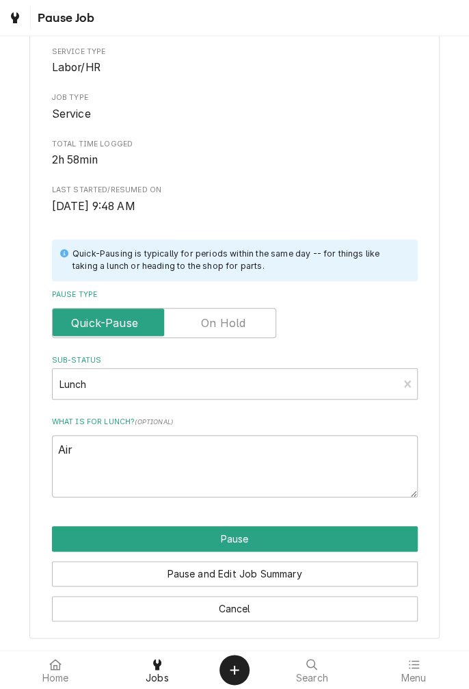
type textarea "x"
